Goal: Task Accomplishment & Management: Complete application form

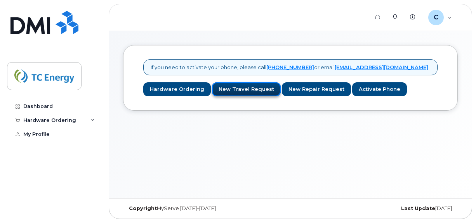
click at [233, 92] on link "New Travel Request" at bounding box center [246, 89] width 69 height 14
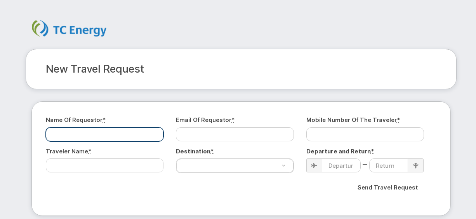
click at [96, 135] on input "Name of Requestor *" at bounding box center [105, 134] width 118 height 14
type input "[PERSON_NAME]"
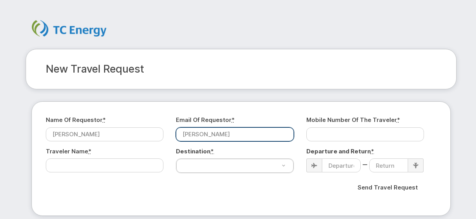
type input "[PERSON_NAME][EMAIL_ADDRESS][DOMAIN_NAME]"
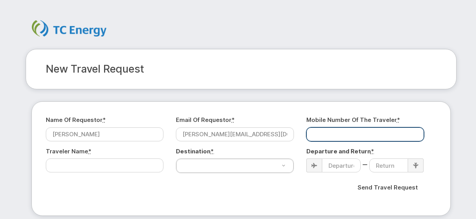
type input "4036293998"
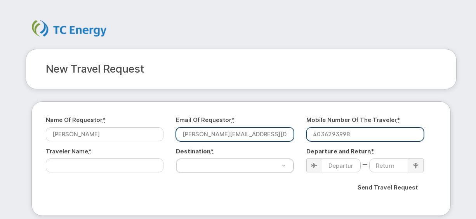
drag, startPoint x: 361, startPoint y: 134, endPoint x: 270, endPoint y: 130, distance: 91.0
click at [270, 130] on div "Name of Requestor * [PERSON_NAME] Email of Requestor * [EMAIL_ADDRESS][DOMAIN_N…" at bounding box center [241, 158] width 391 height 85
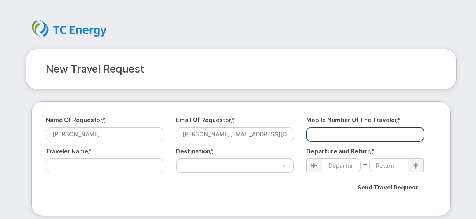
paste input "[PHONE_NUMBER]"
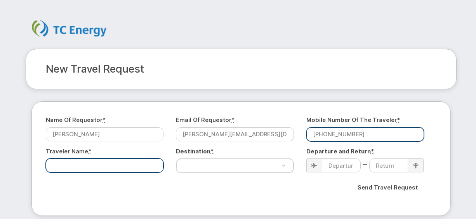
type input "[PHONE_NUMBER]"
click at [117, 161] on input "Traveler Name *" at bounding box center [105, 166] width 118 height 14
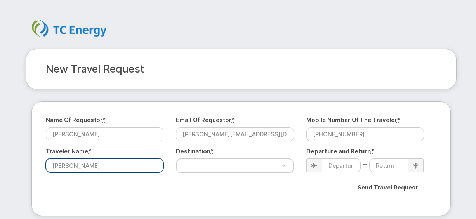
type input "[PERSON_NAME]"
type input "T"
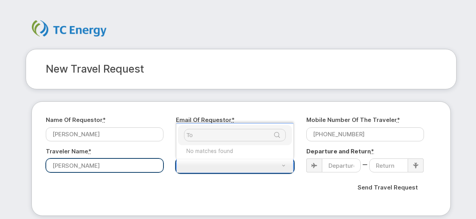
type input "T"
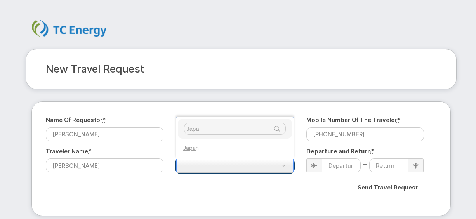
type input "Japa"
select select "[GEOGRAPHIC_DATA]"
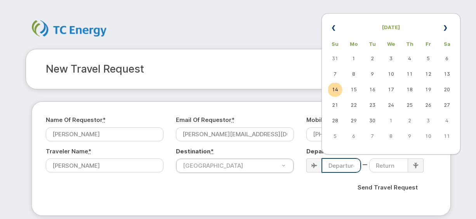
click at [339, 168] on input at bounding box center [341, 166] width 39 height 14
click at [408, 93] on td "18" at bounding box center [410, 90] width 14 height 14
type input "[DATE]"
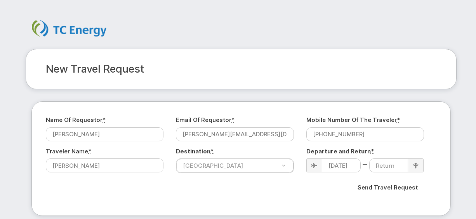
click at [413, 164] on icon at bounding box center [415, 166] width 5 height 6
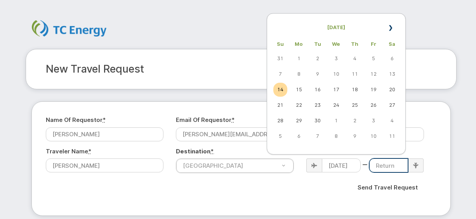
click at [392, 169] on input at bounding box center [389, 166] width 39 height 14
click at [393, 122] on td "4" at bounding box center [392, 121] width 14 height 14
type input "[DATE]"
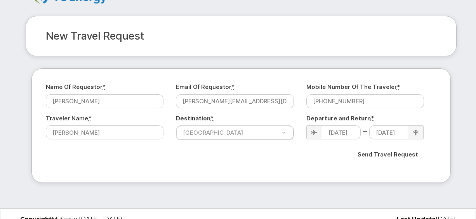
scroll to position [33, 0]
click at [49, 168] on div "Name of Requestor * [PERSON_NAME] Email of Requestor * [EMAIL_ADDRESS][DOMAIN_N…" at bounding box center [241, 125] width 420 height 114
click at [396, 153] on input "Send Travel Request" at bounding box center [387, 154] width 73 height 17
